Goal: Find specific page/section: Find specific page/section

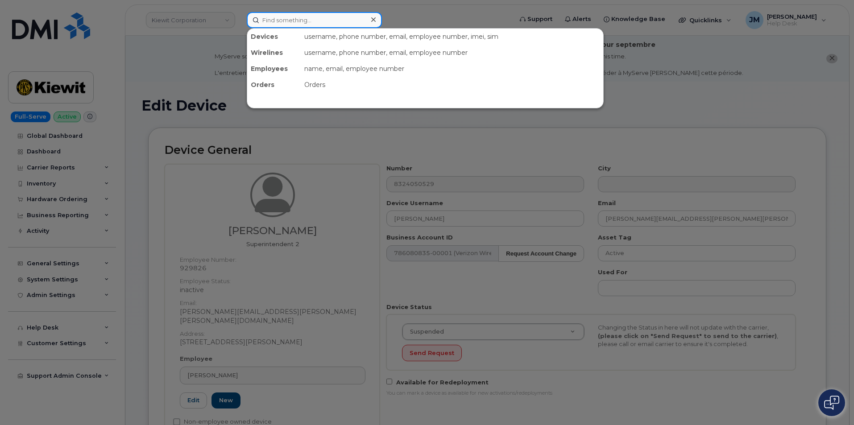
click at [311, 21] on input at bounding box center [314, 20] width 135 height 16
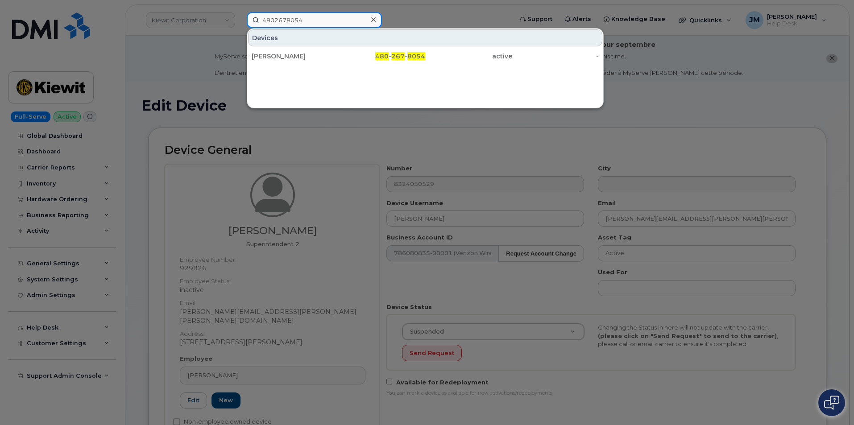
drag, startPoint x: 312, startPoint y: 23, endPoint x: 244, endPoint y: 19, distance: 67.5
click at [244, 19] on div "4802678054 Devices Will [PERSON_NAME] 480 - 267 - 8054 active -" at bounding box center [377, 20] width 274 height 16
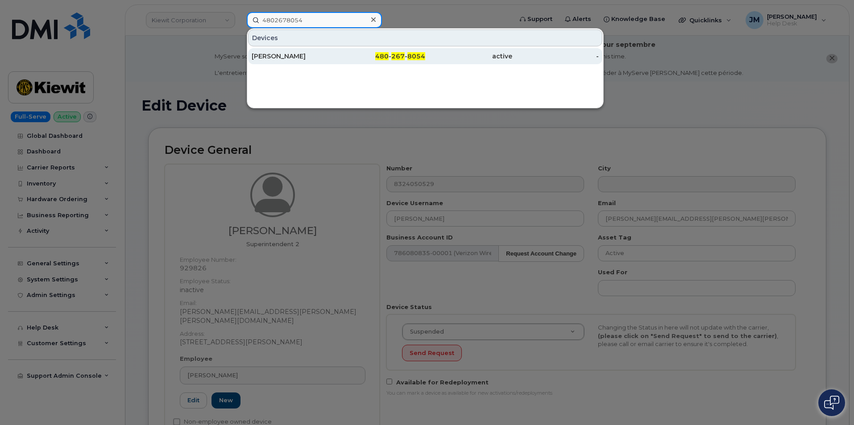
type input "4802678054"
click at [286, 53] on div "[PERSON_NAME]" at bounding box center [295, 56] width 87 height 9
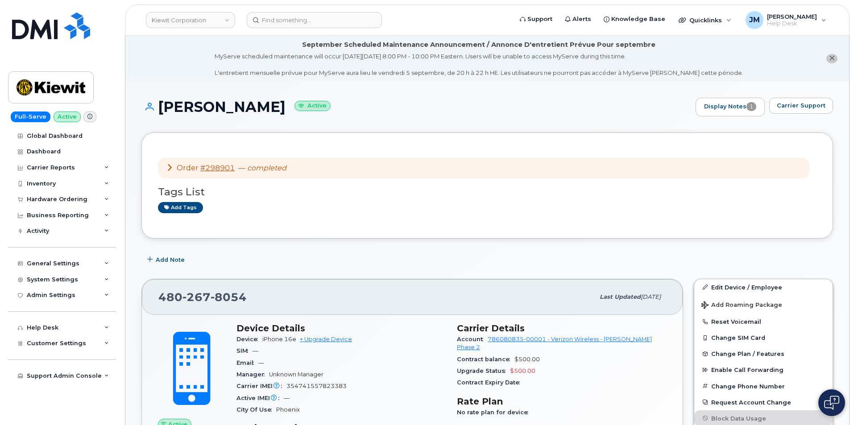
click at [823, 115] on div "Carrier Support" at bounding box center [801, 107] width 64 height 19
click at [815, 99] on button "Carrier Support" at bounding box center [801, 106] width 64 height 16
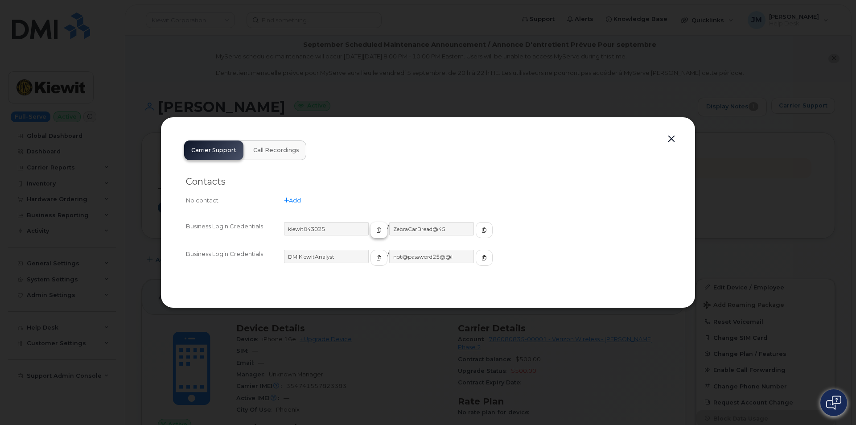
click at [376, 229] on icon "button" at bounding box center [378, 229] width 5 height 5
click at [482, 229] on icon "button" at bounding box center [484, 229] width 5 height 5
